Goal: Transaction & Acquisition: Purchase product/service

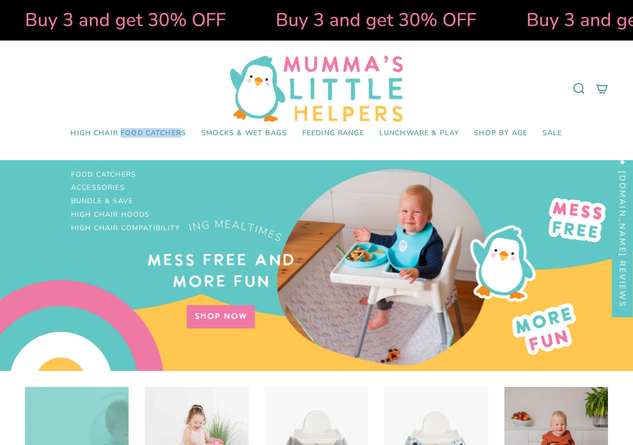
click at [162, 135] on span "High Chair Food Catchers" at bounding box center [129, 133] width 116 height 9
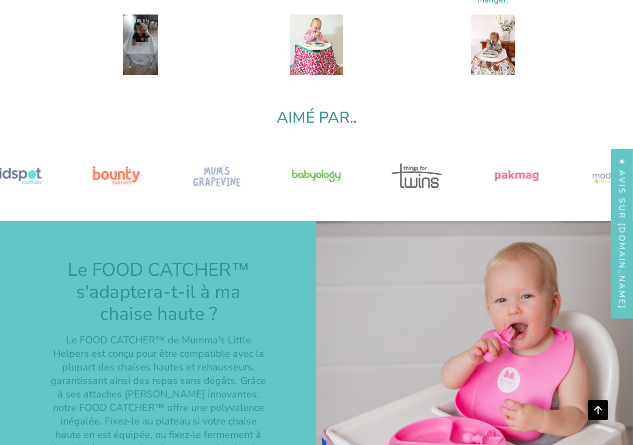
scroll to position [1551, 0]
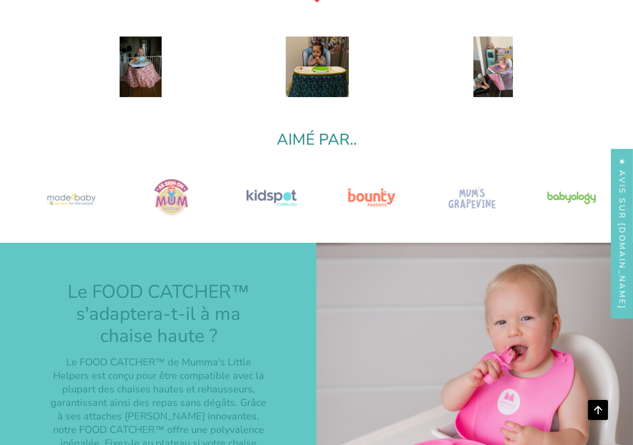
click at [458, 199] on img "Faites défiler jusqu'au logo" at bounding box center [472, 198] width 50 height 50
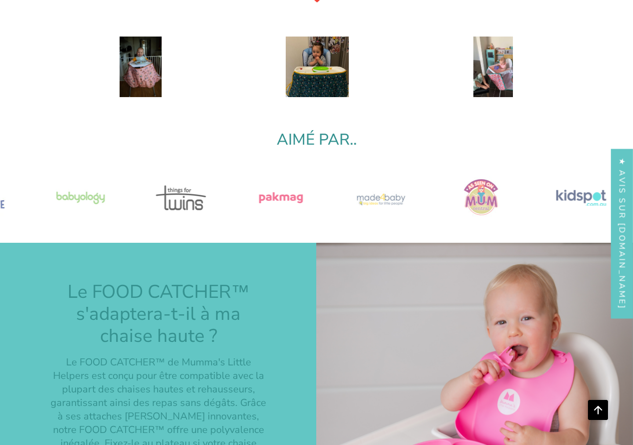
click at [579, 209] on div at bounding box center [316, 198] width 633 height 50
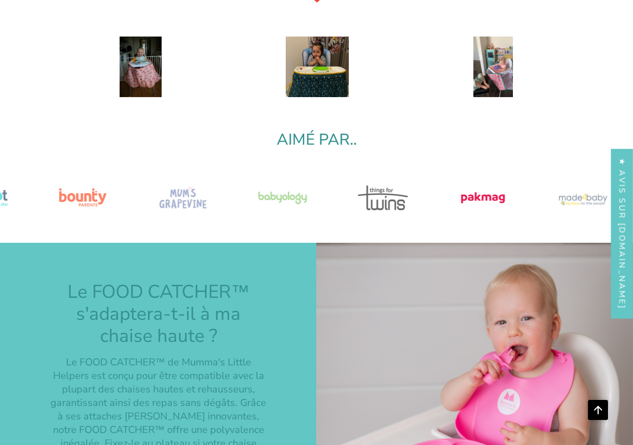
click at [465, 222] on div at bounding box center [148, 198] width 633 height 50
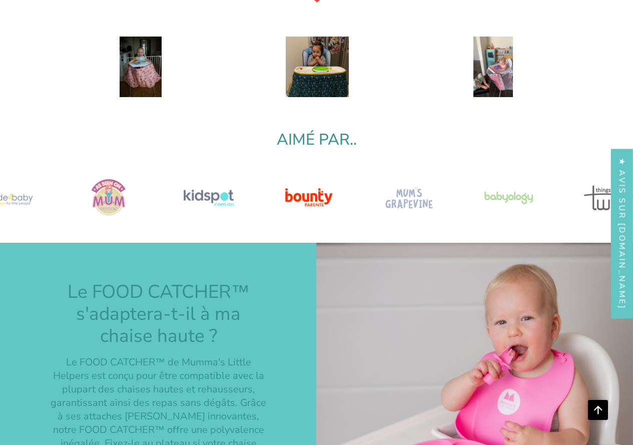
scroll to position [1651, 0]
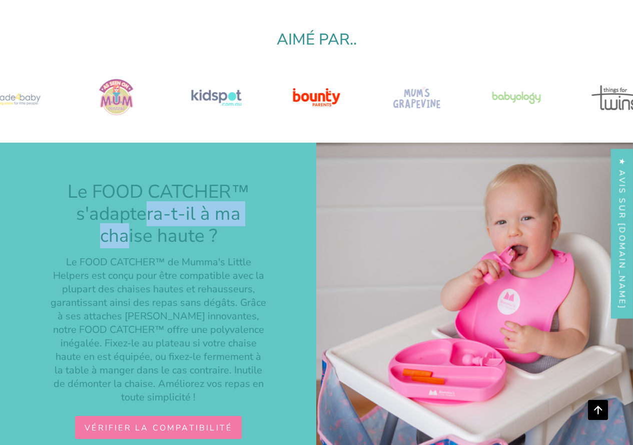
drag, startPoint x: 55, startPoint y: 184, endPoint x: 255, endPoint y: 186, distance: 200.2
click at [255, 186] on h2 "Le FOOD CATCHER™ s'adaptera-t-il à ma chaise haute ?" at bounding box center [159, 214] width 216 height 66
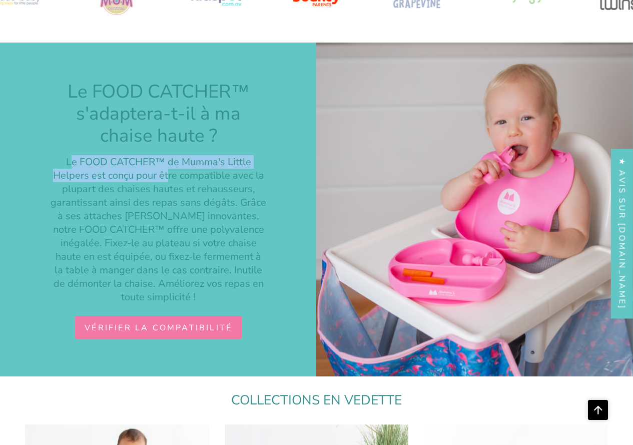
drag, startPoint x: 72, startPoint y: 166, endPoint x: 170, endPoint y: 172, distance: 98.2
click at [170, 172] on font "Le FOOD CATCHER™ de Mumma's Little Helpers est conçu pour être compatible avec …" at bounding box center [159, 229] width 216 height 149
click at [191, 163] on font "Le FOOD CATCHER™ de Mumma's Little Helpers est conçu pour être compatible avec …" at bounding box center [159, 229] width 216 height 149
drag, startPoint x: 177, startPoint y: 165, endPoint x: 210, endPoint y: 169, distance: 32.7
click at [210, 169] on font "Le FOOD CATCHER™ de Mumma's Little Helpers est conçu pour être compatible avec …" at bounding box center [159, 229] width 216 height 149
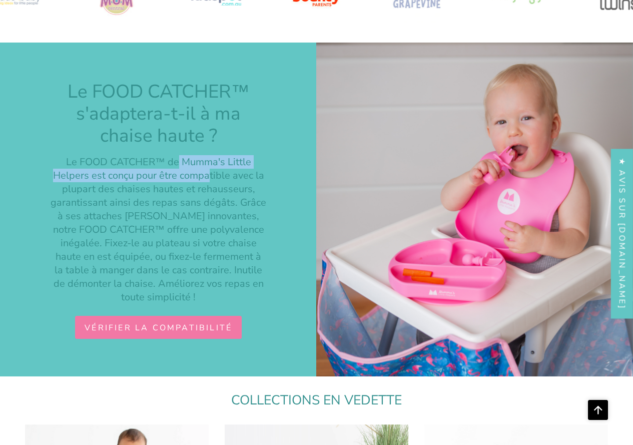
click at [64, 179] on font "Le FOOD CATCHER™ de Mumma's Little Helpers est conçu pour être compatible avec …" at bounding box center [159, 229] width 216 height 149
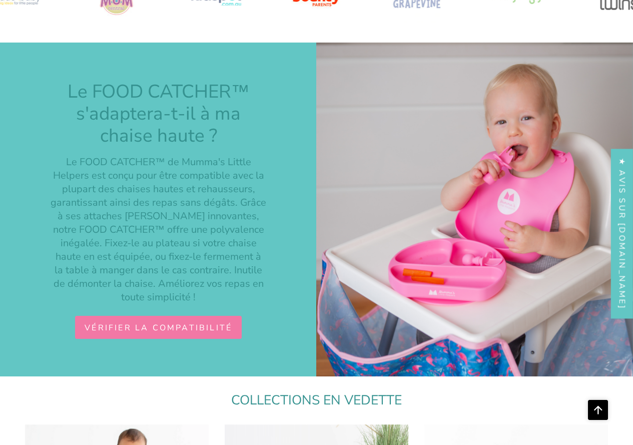
click at [96, 178] on font "Le FOOD CATCHER™ de Mumma's Little Helpers est conçu pour être compatible avec …" at bounding box center [159, 229] width 216 height 149
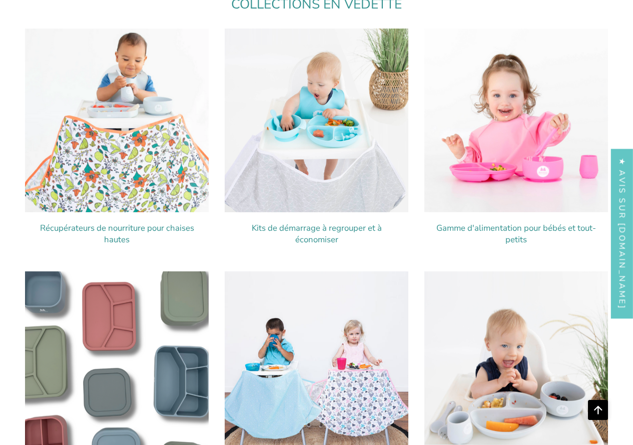
scroll to position [2052, 0]
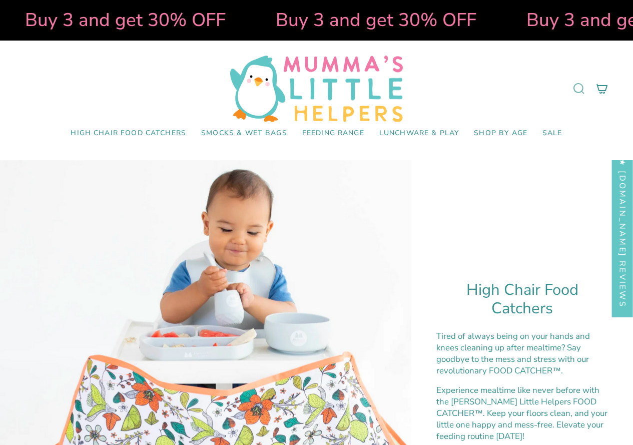
click at [583, 88] on icon at bounding box center [579, 89] width 10 height 10
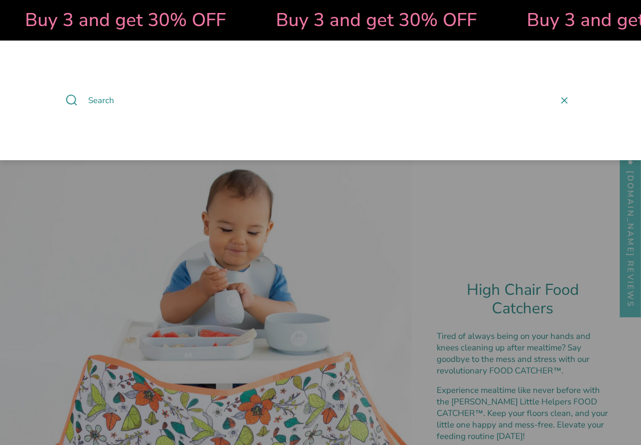
click at [203, 100] on input "Search" at bounding box center [288, 100] width 414 height 27
paste input "Food Catcher"
type input "Food Catcher"
click at [63, 87] on button "Search" at bounding box center [72, 100] width 18 height 27
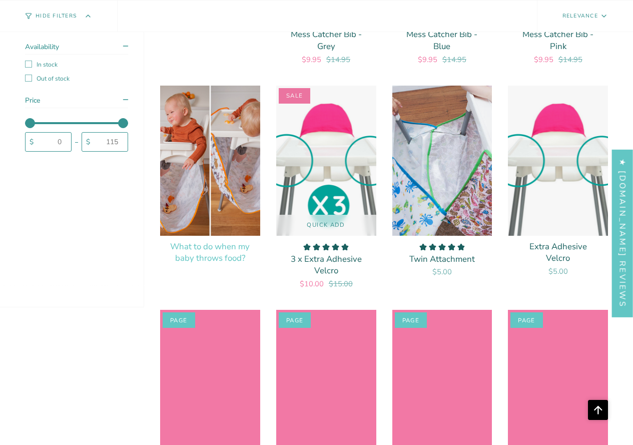
scroll to position [1501, 0]
